Goal: Contribute content

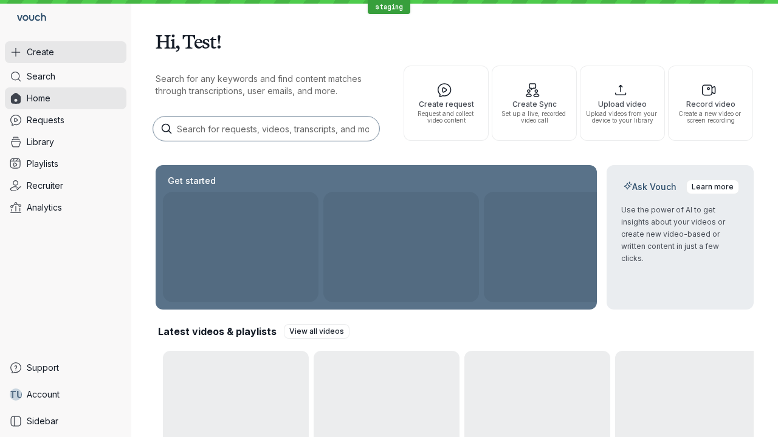
click at [66, 52] on button "Create" at bounding box center [66, 52] width 122 height 22
